Goal: Information Seeking & Learning: Learn about a topic

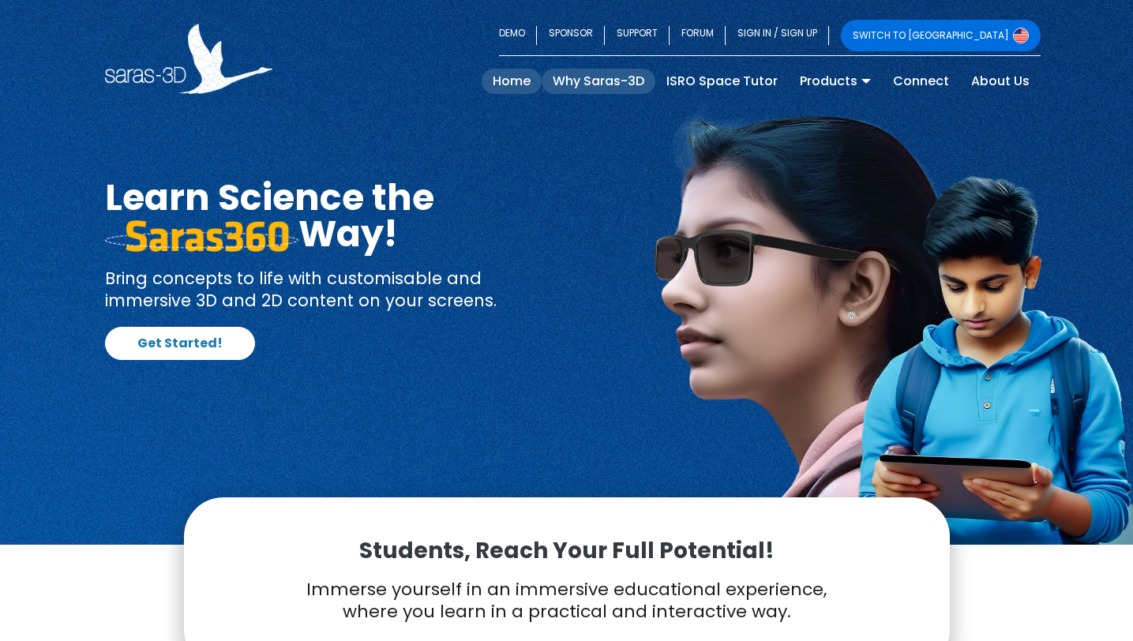
click at [609, 73] on link "Why Saras-3D" at bounding box center [598, 81] width 114 height 25
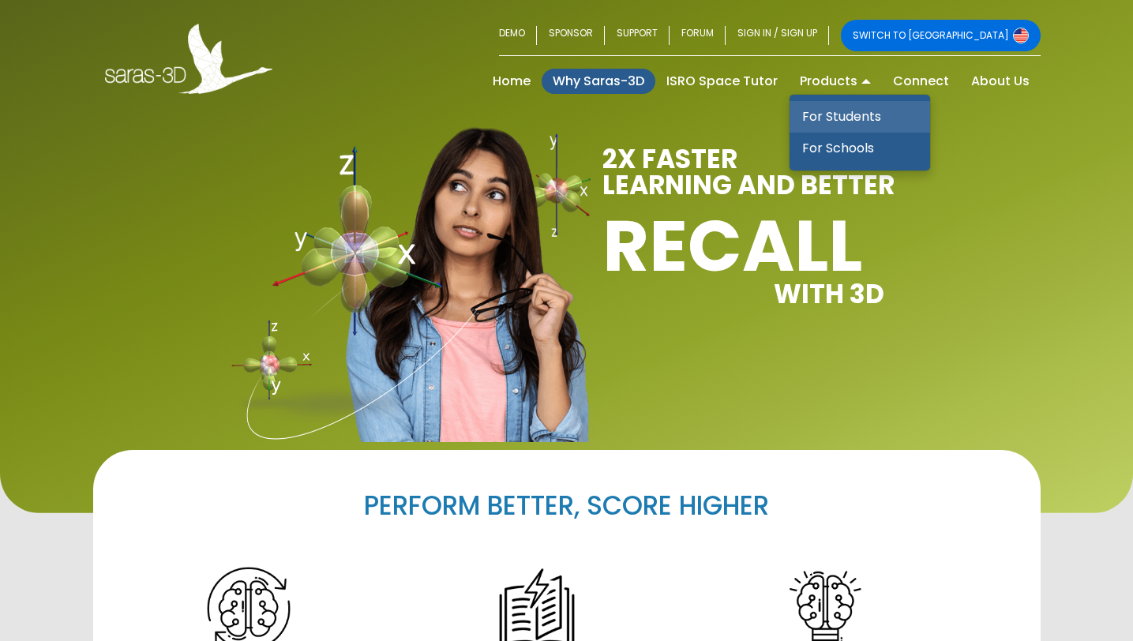
click at [837, 101] on link "For Students" at bounding box center [859, 117] width 141 height 32
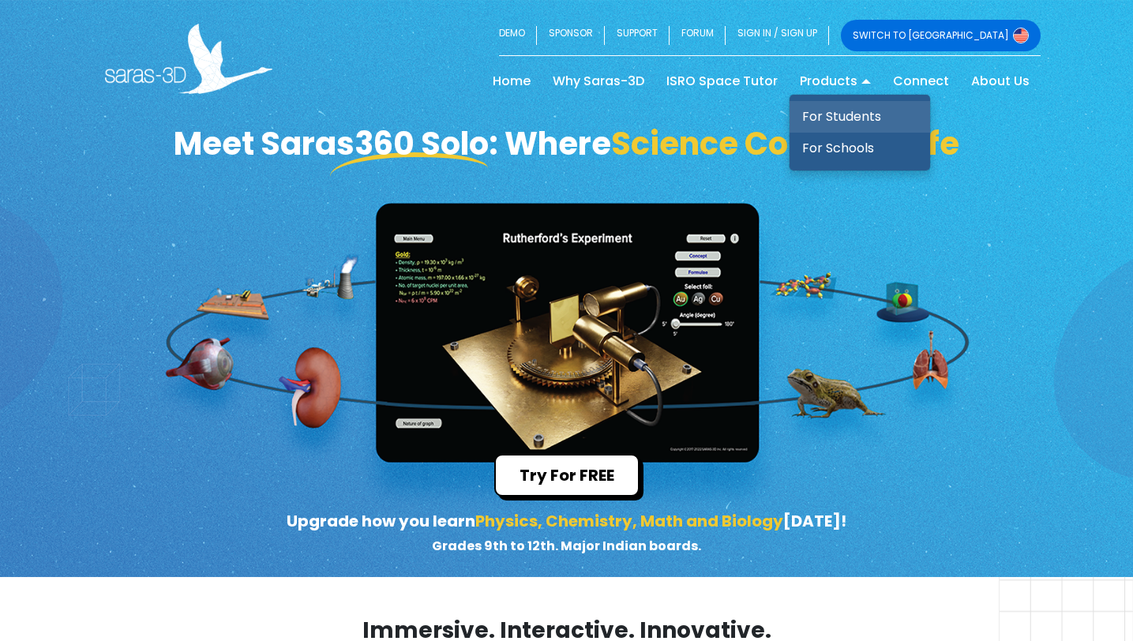
click at [849, 114] on link "For Students" at bounding box center [859, 117] width 141 height 32
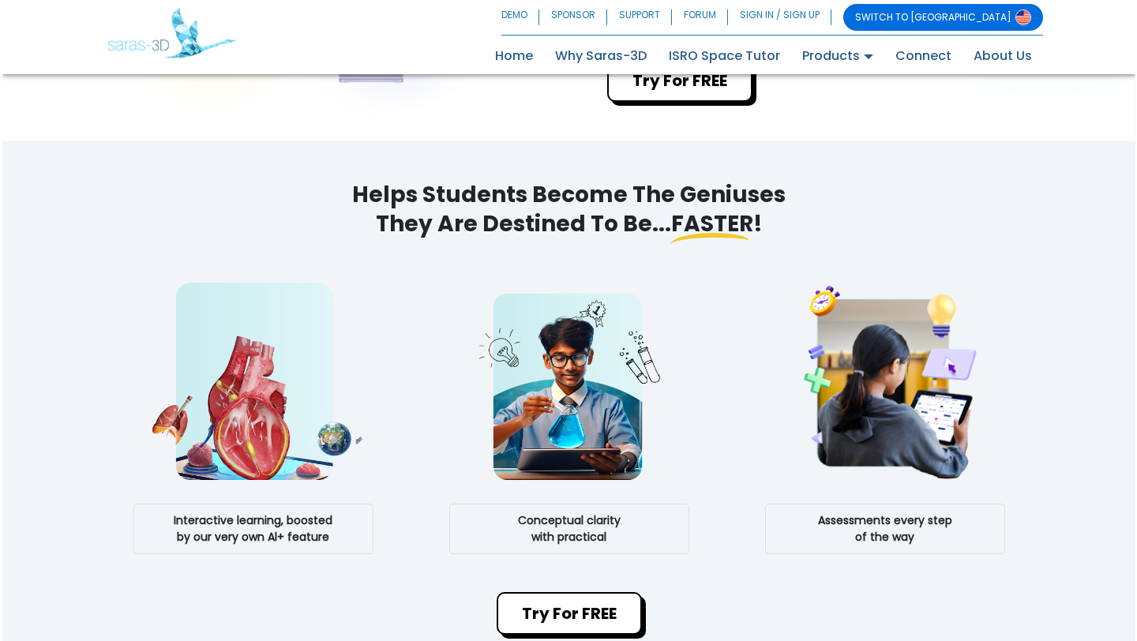
scroll to position [1036, 0]
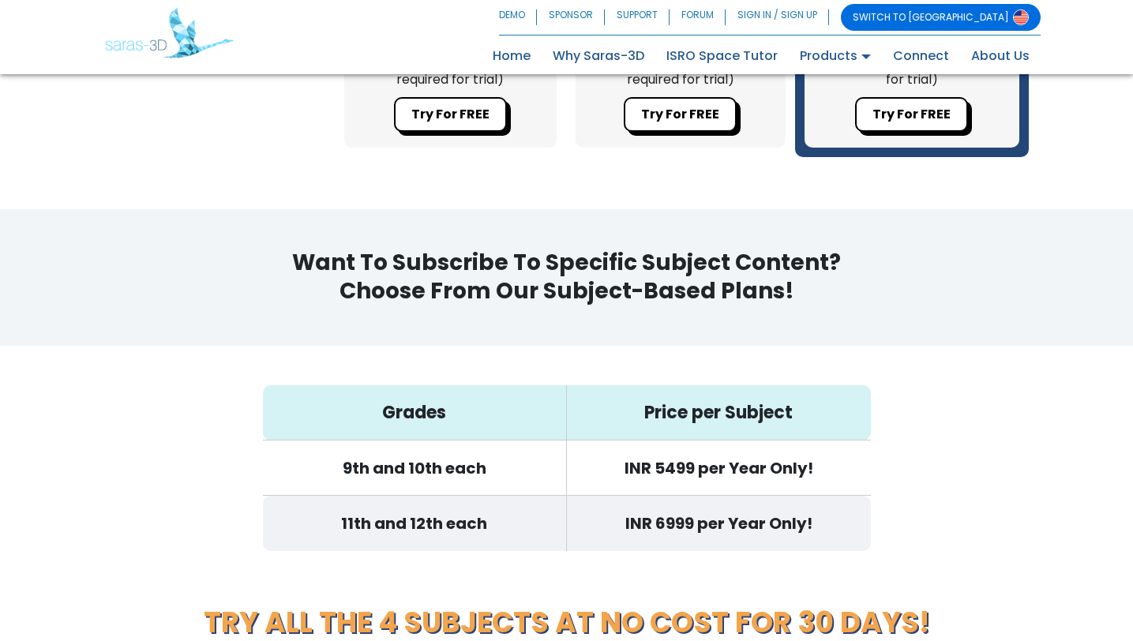
scroll to position [4662, 0]
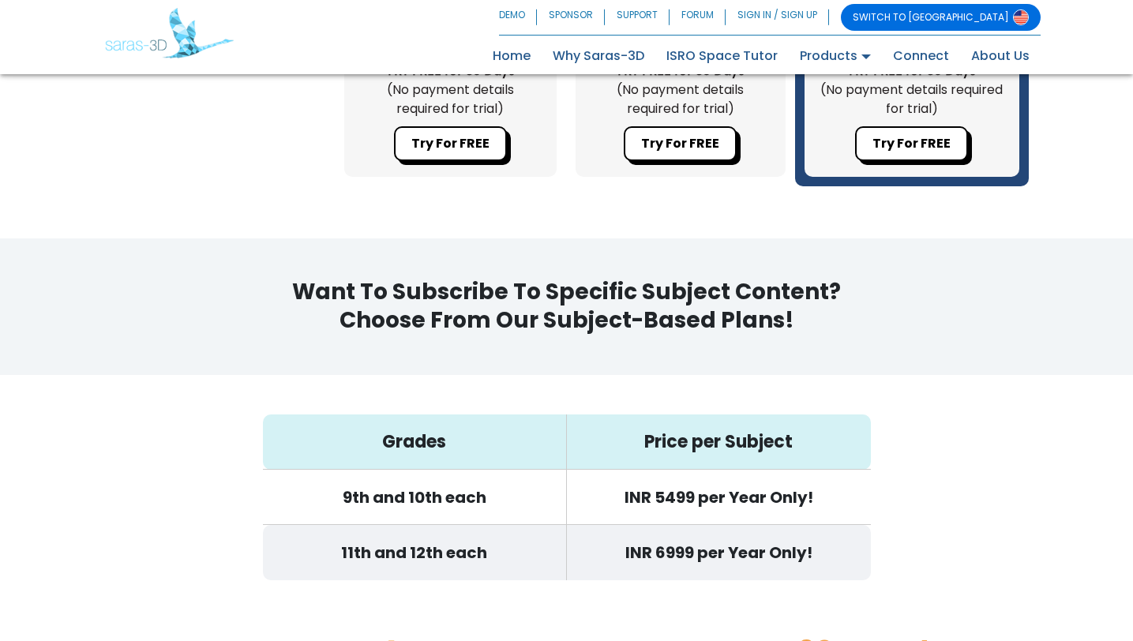
click at [646, 568] on div "Grades Price per Subject 9th and 10th each INR 5499 per Year Only! 11th and 12t…" at bounding box center [567, 503] width 608 height 178
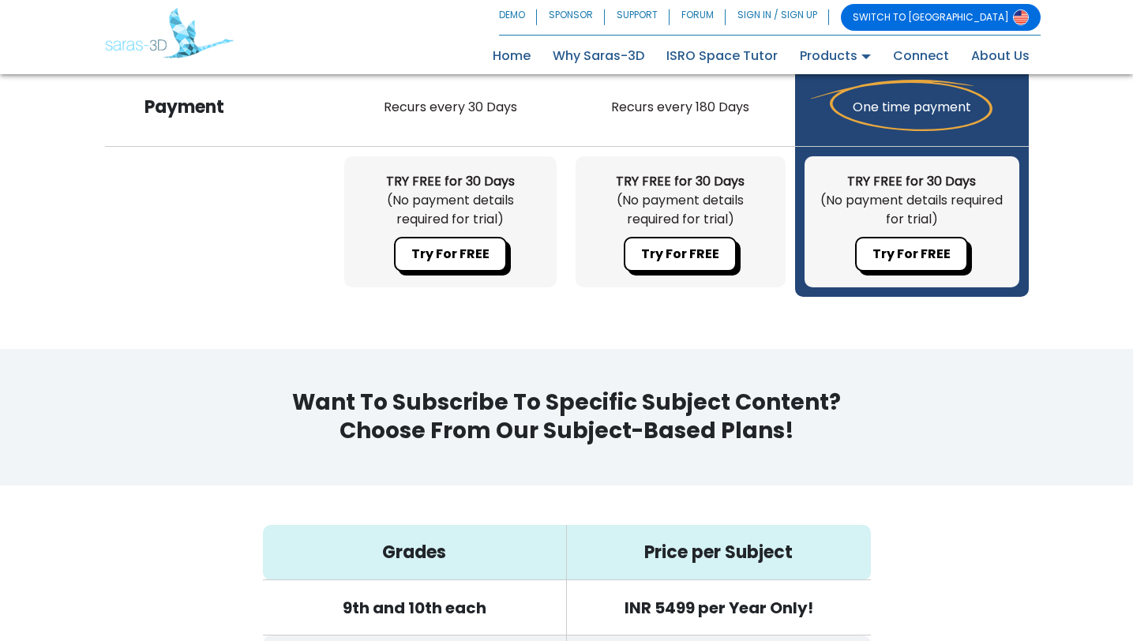
scroll to position [4546, 0]
